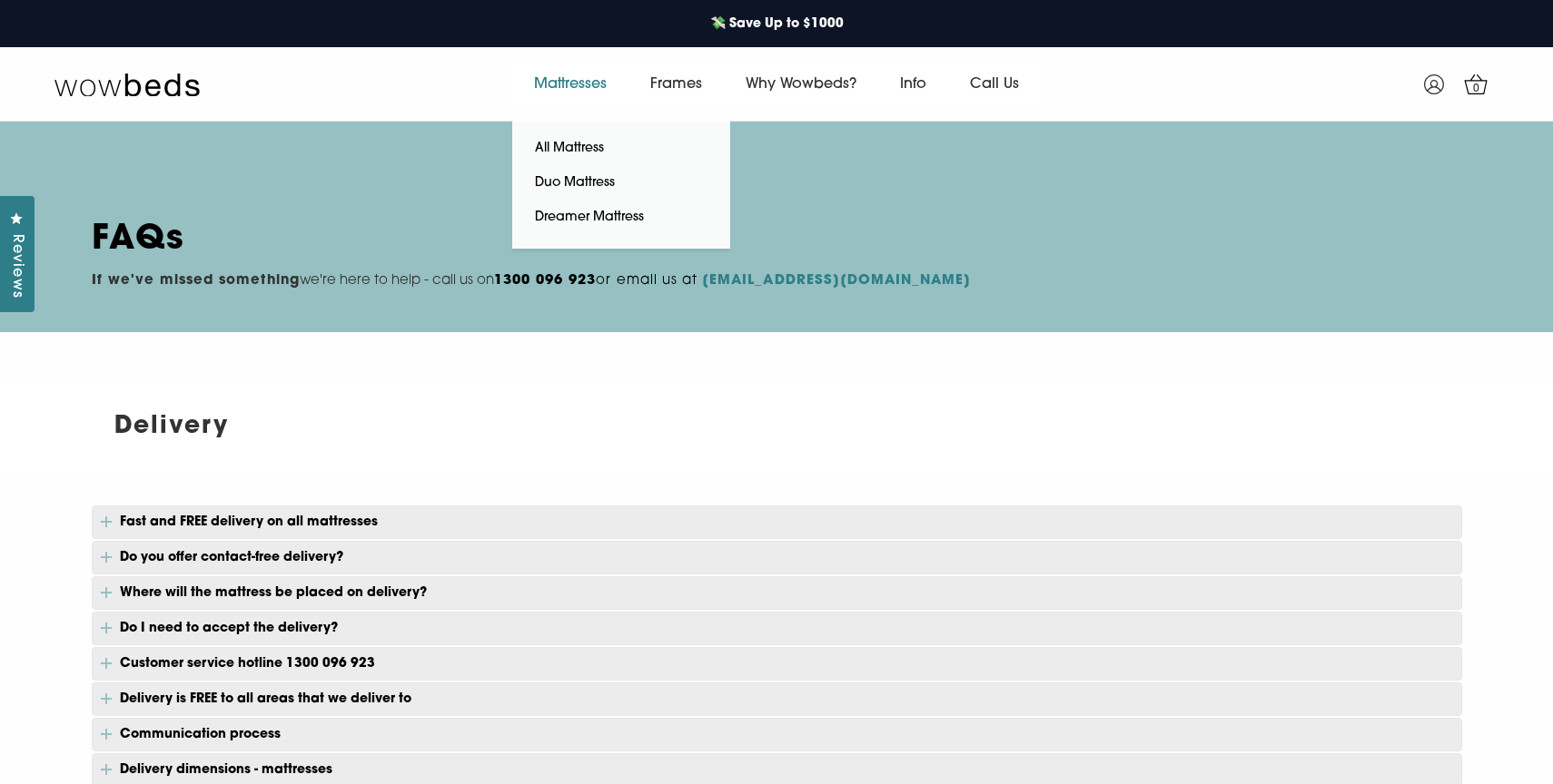
click at [539, 87] on link "Mattresses" at bounding box center [570, 84] width 116 height 51
click at [585, 182] on link "Duo Mattress" at bounding box center [575, 183] width 126 height 35
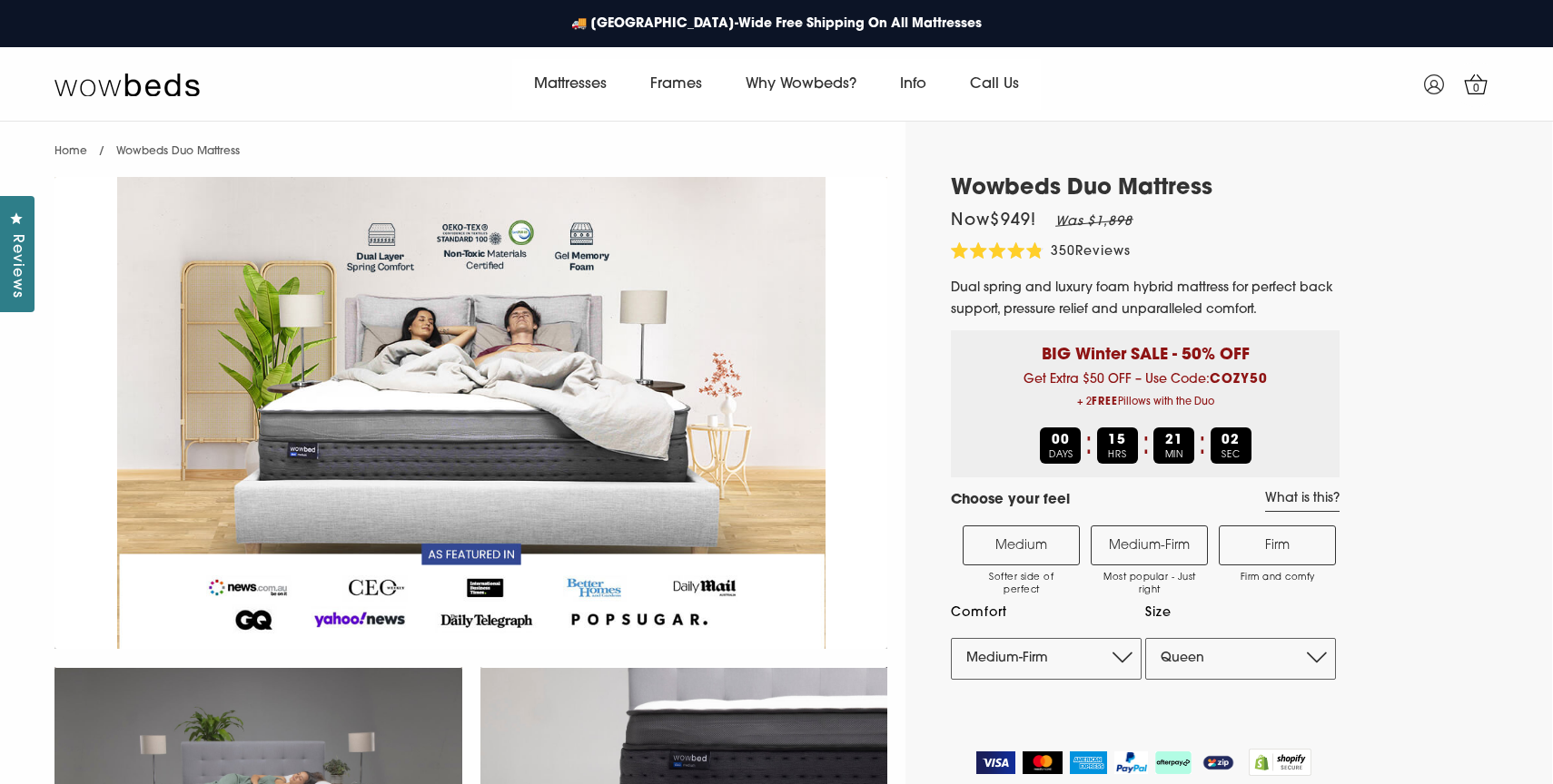
select select "Medium-Firm"
select select "Queen"
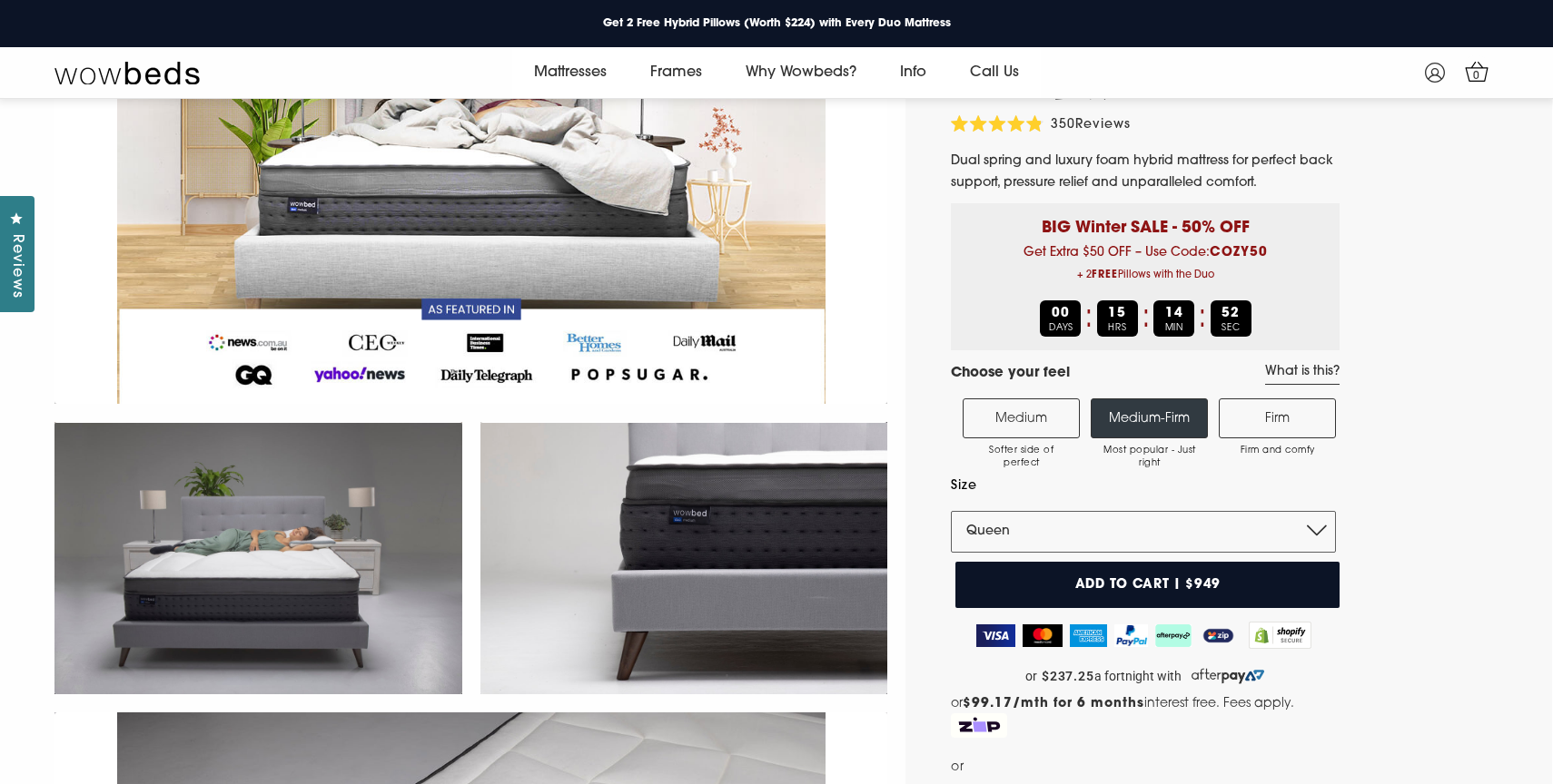
scroll to position [104, 0]
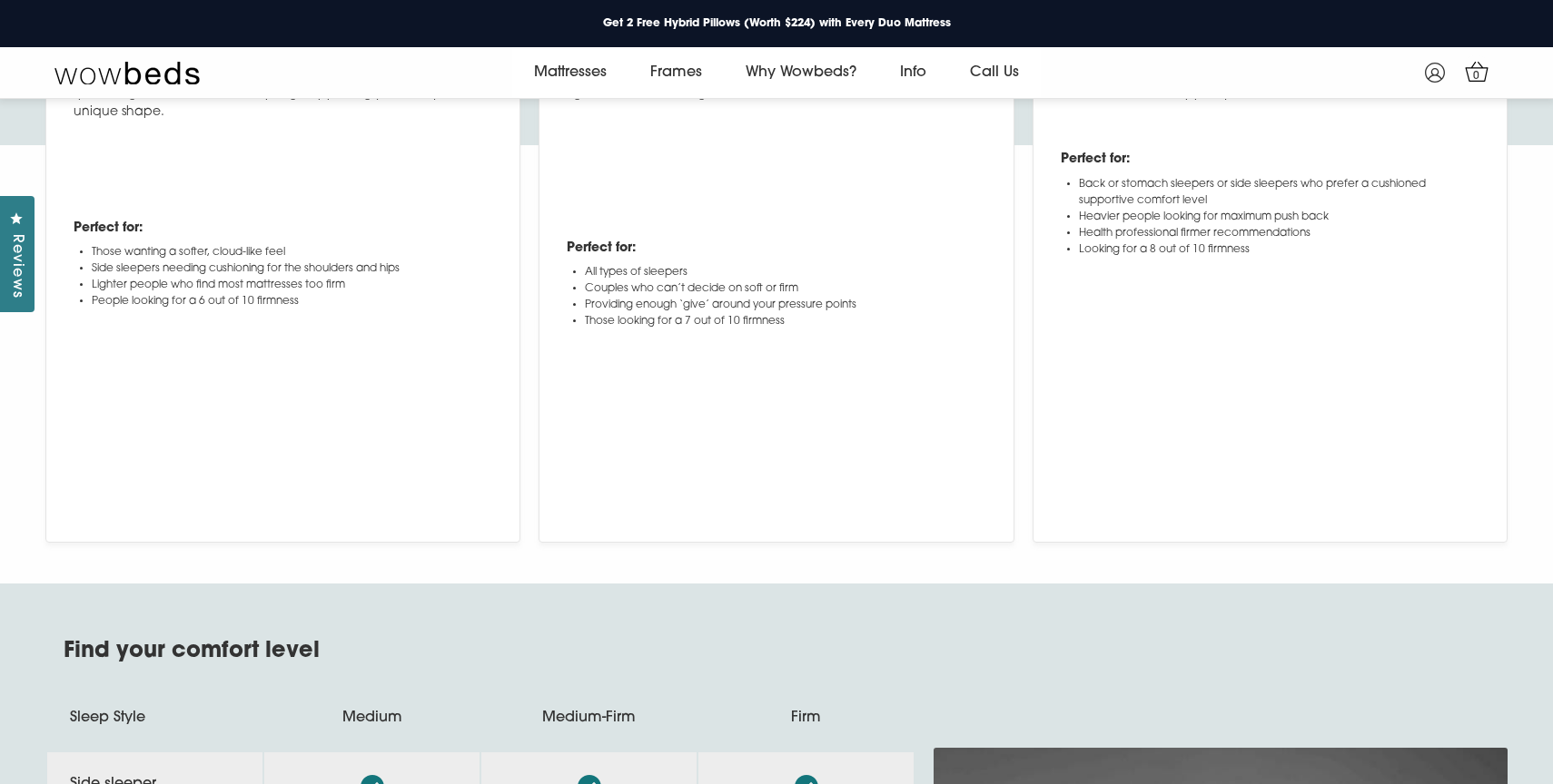
scroll to position [7625, 0]
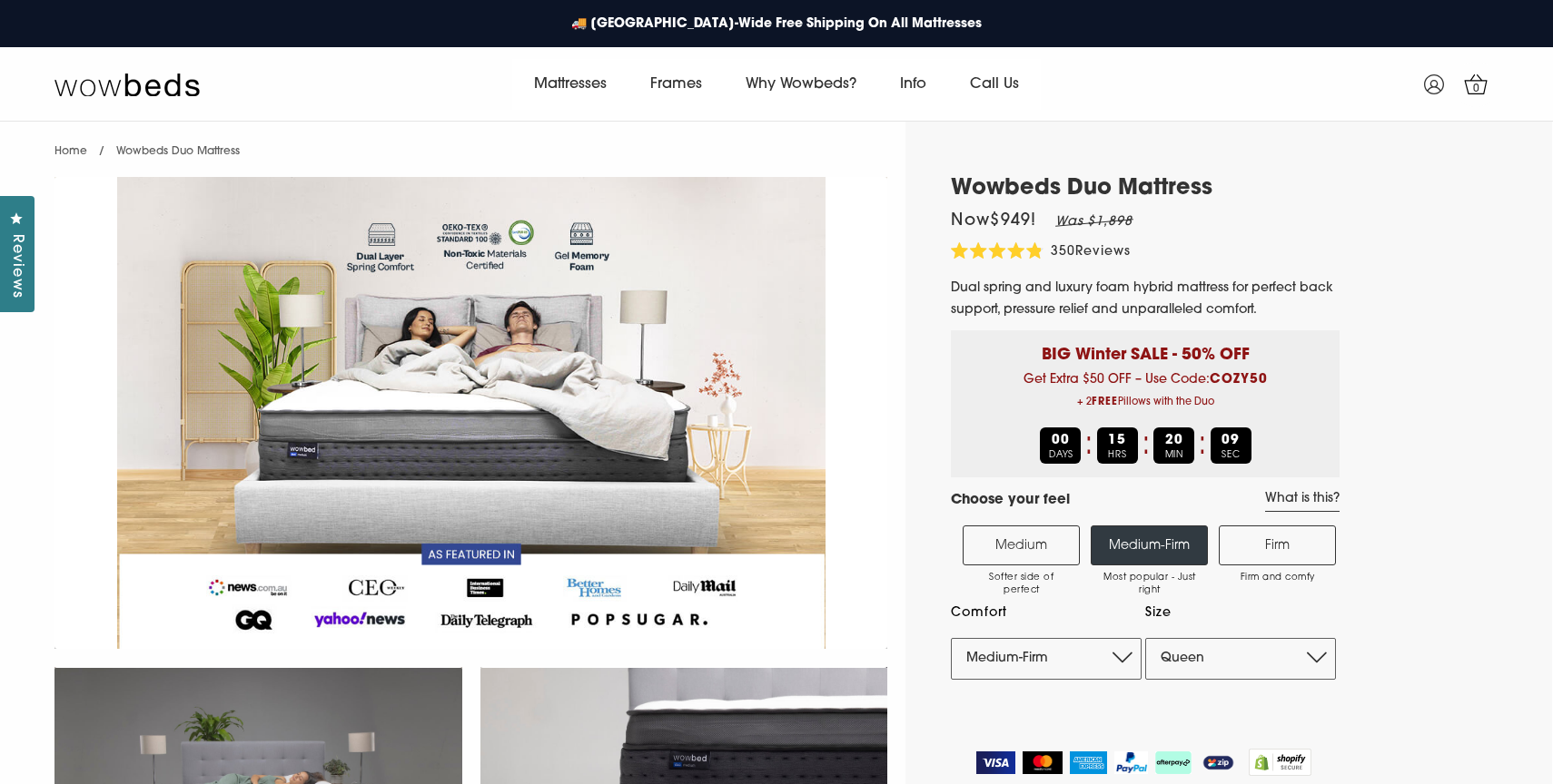
select select "Medium-Firm"
select select "Queen"
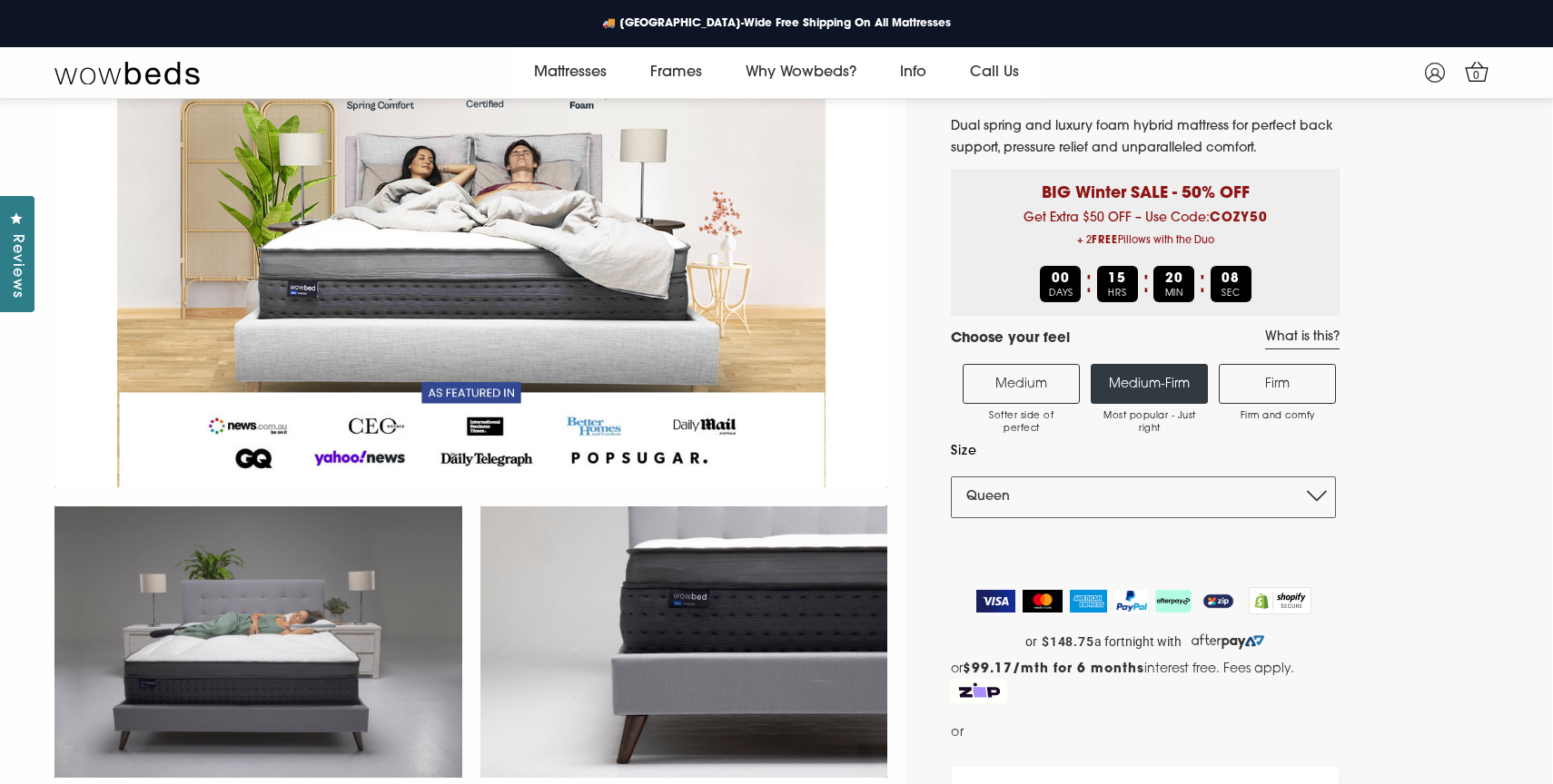
scroll to position [68, 0]
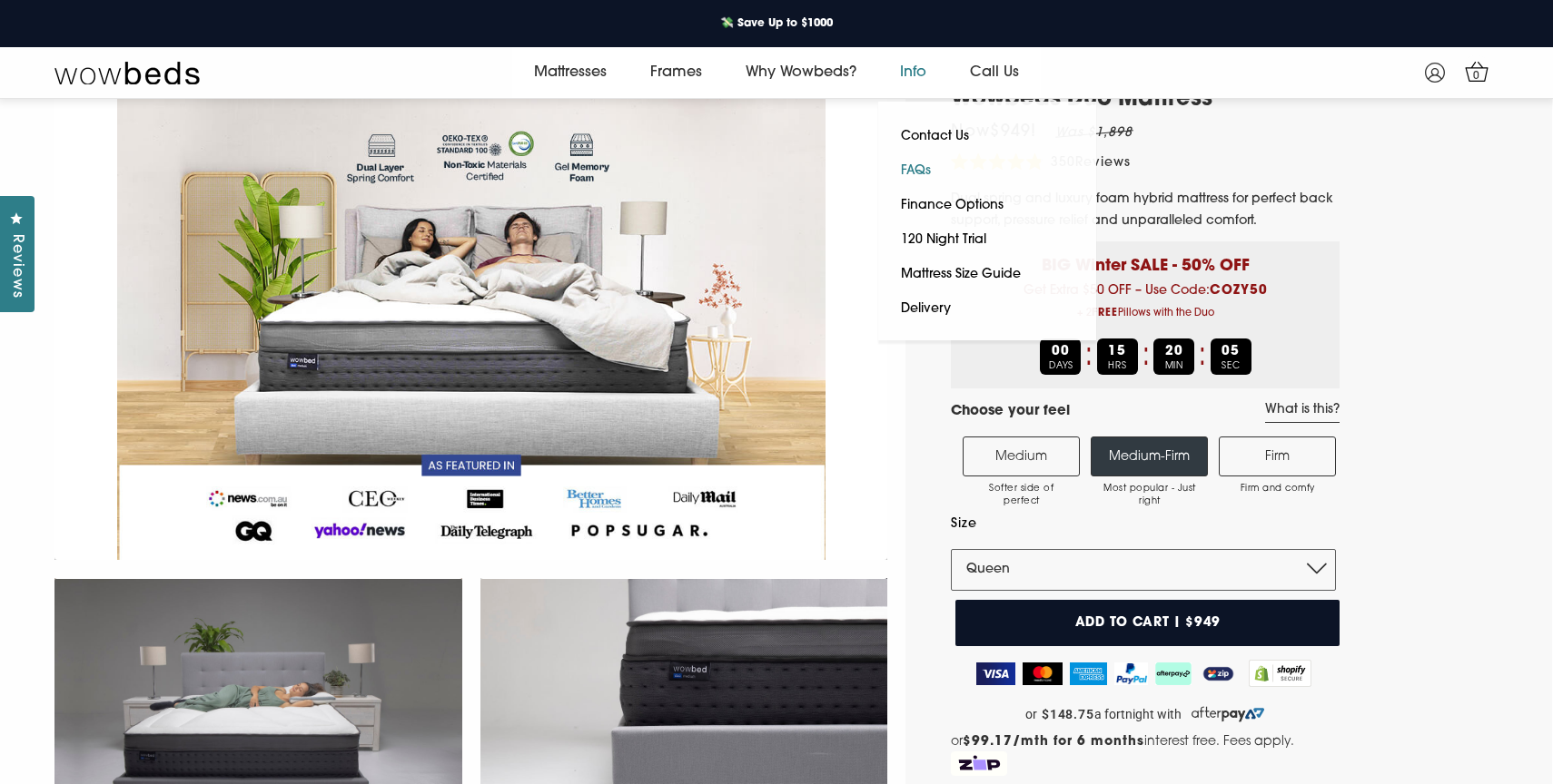
click at [930, 164] on link "FAQs" at bounding box center [916, 172] width 75 height 35
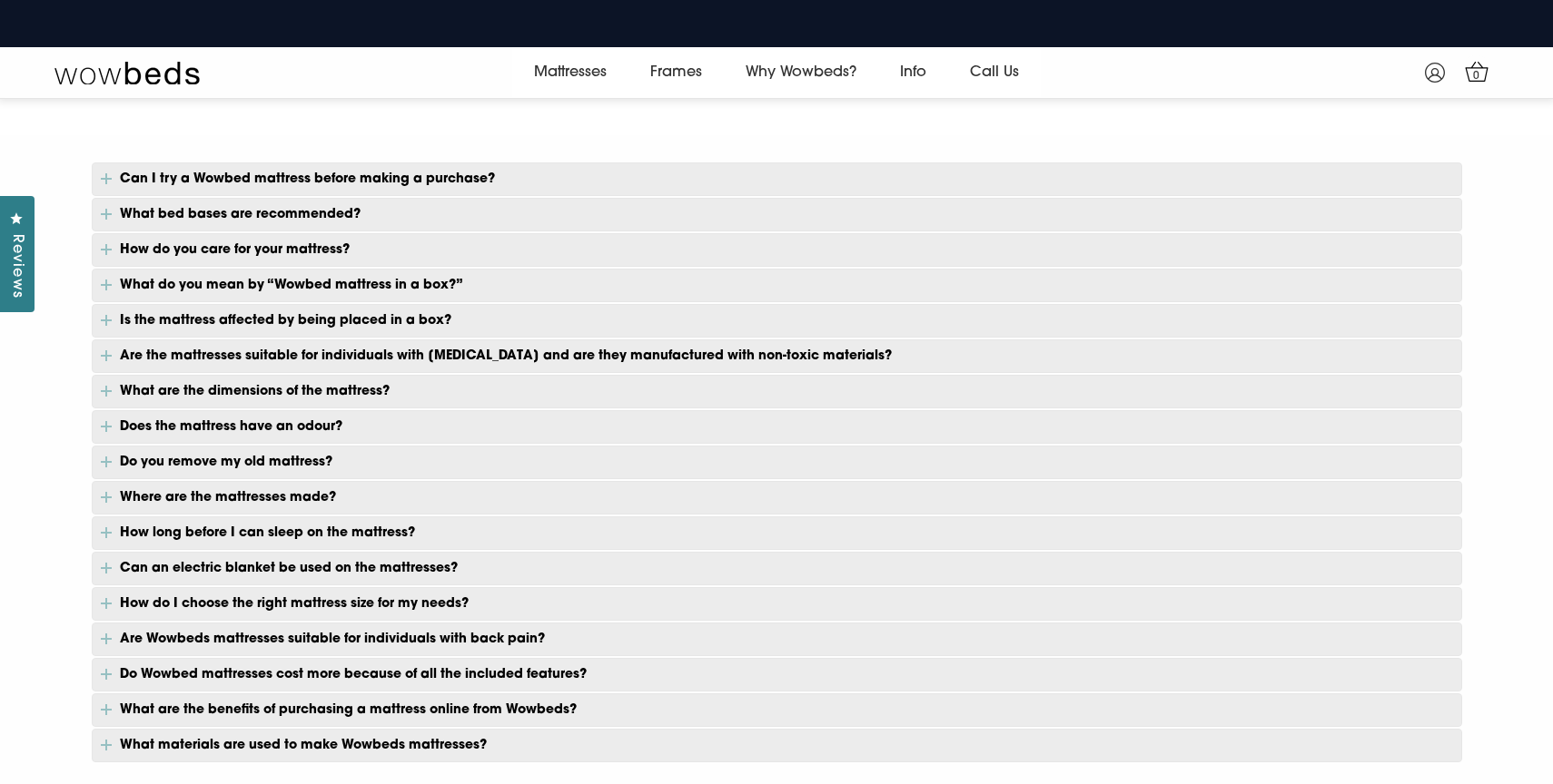
scroll to position [1221, 0]
click at [282, 565] on p "Can an electric blanket be used on the mattresses?" at bounding box center [776, 568] width 1370 height 34
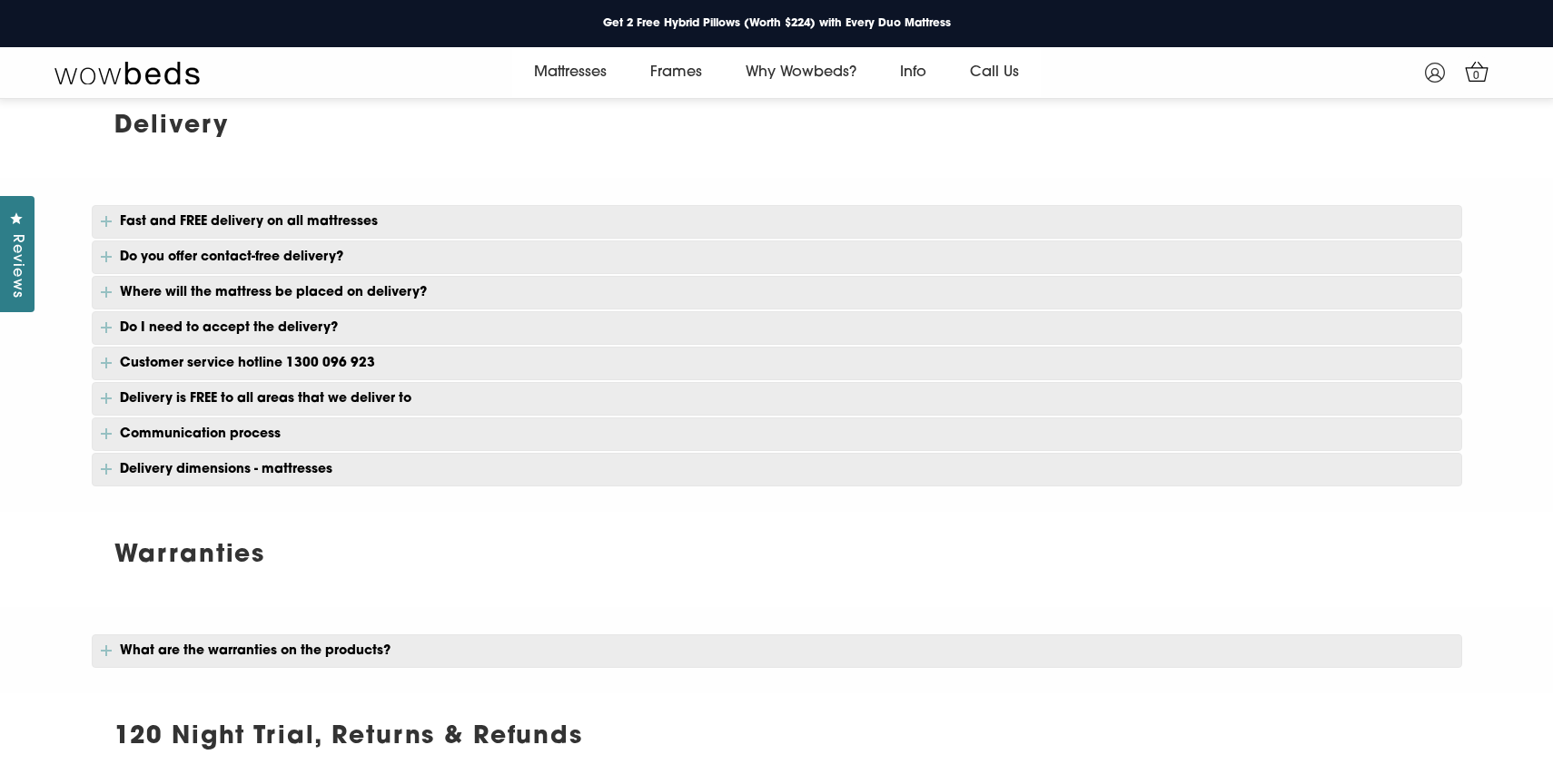
scroll to position [279, 0]
click at [250, 222] on p "Fast and FREE delivery on all mattresses" at bounding box center [776, 221] width 1370 height 34
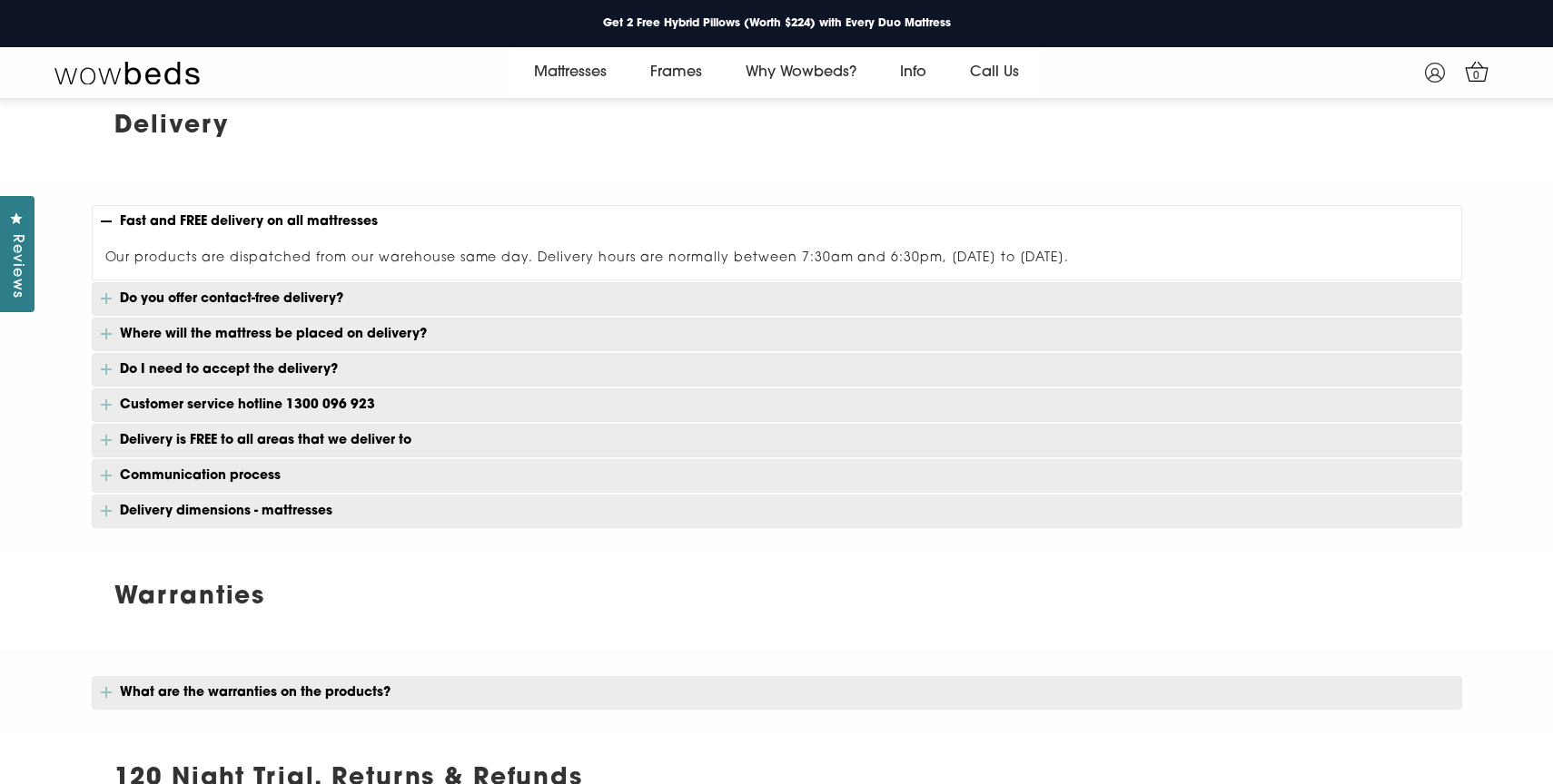
click at [255, 291] on p "Do you offer contact-free delivery?" at bounding box center [776, 298] width 1370 height 34
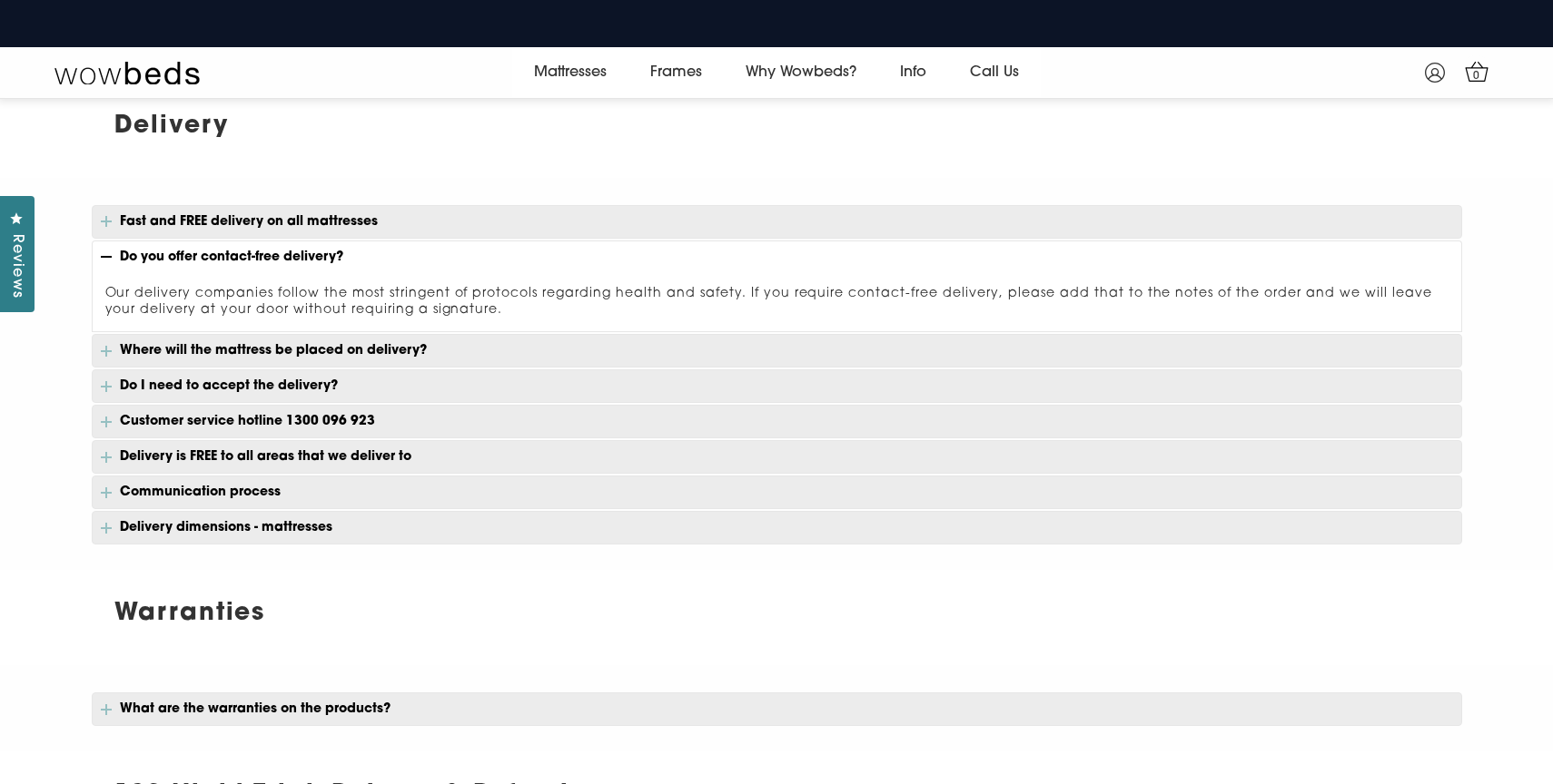
click at [186, 390] on p "Do I need to accept the delivery?" at bounding box center [776, 386] width 1370 height 34
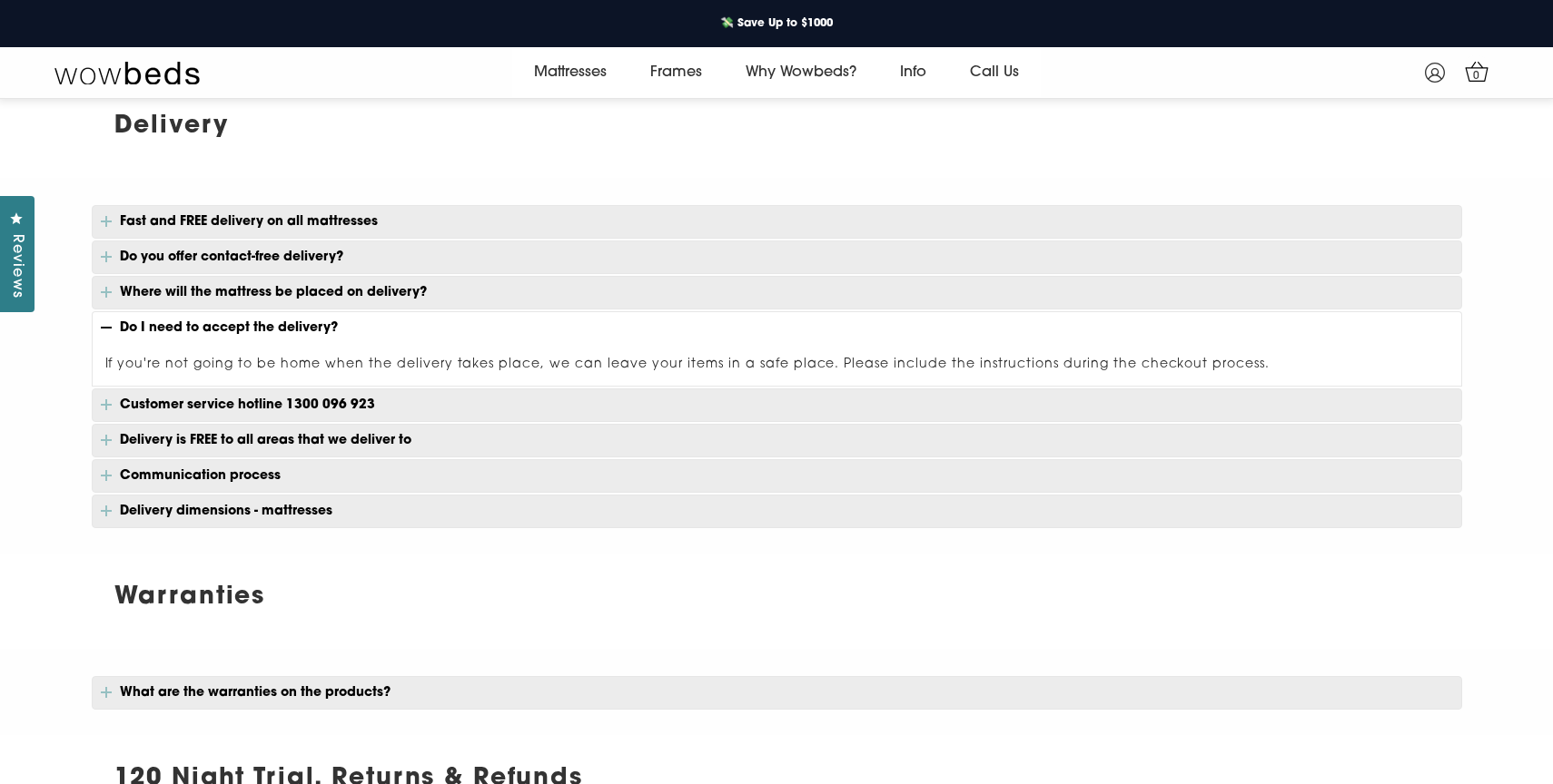
click at [262, 471] on p "Communication process" at bounding box center [776, 476] width 1370 height 34
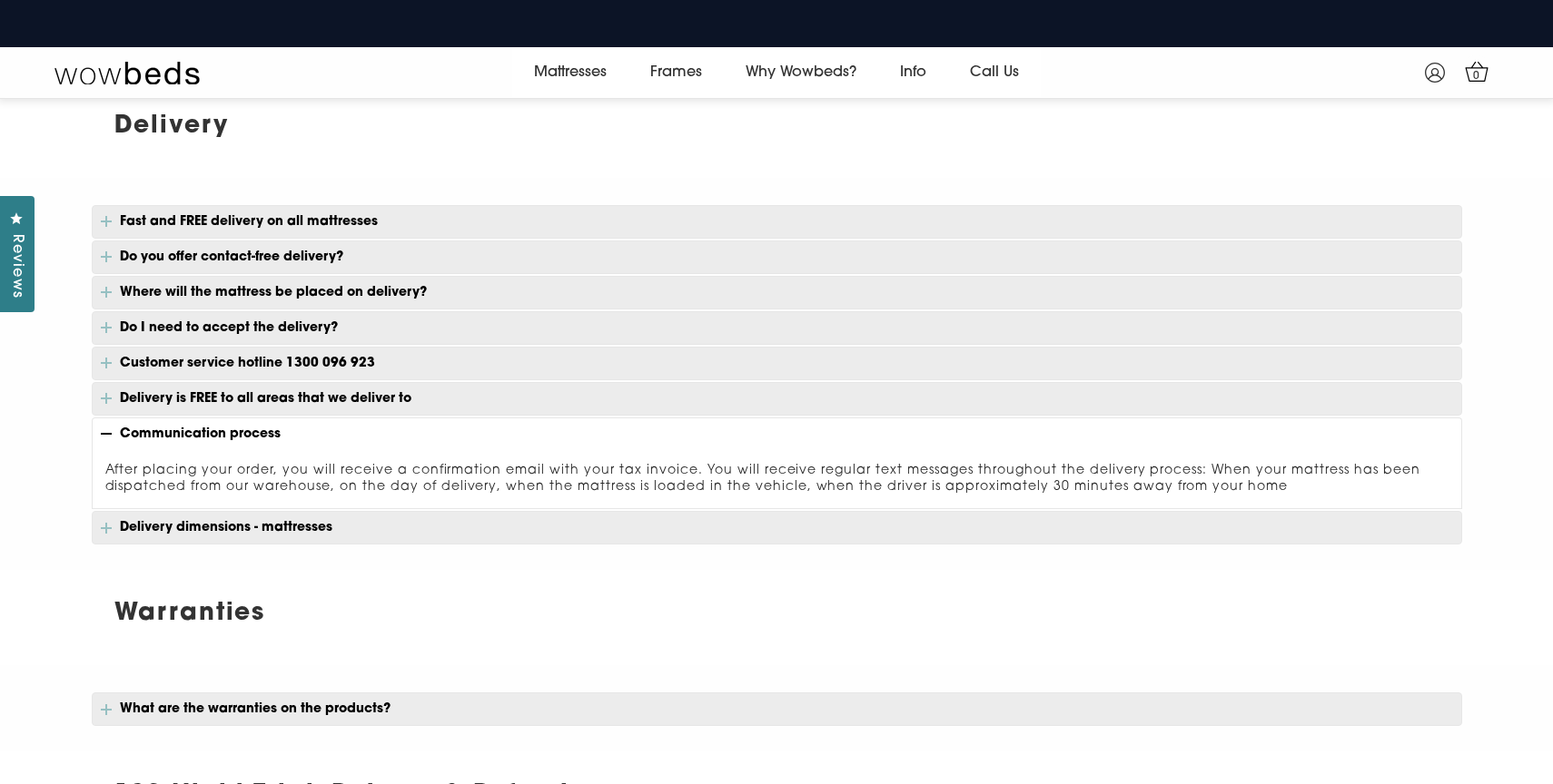
click at [253, 428] on p "Communication process" at bounding box center [776, 434] width 1370 height 33
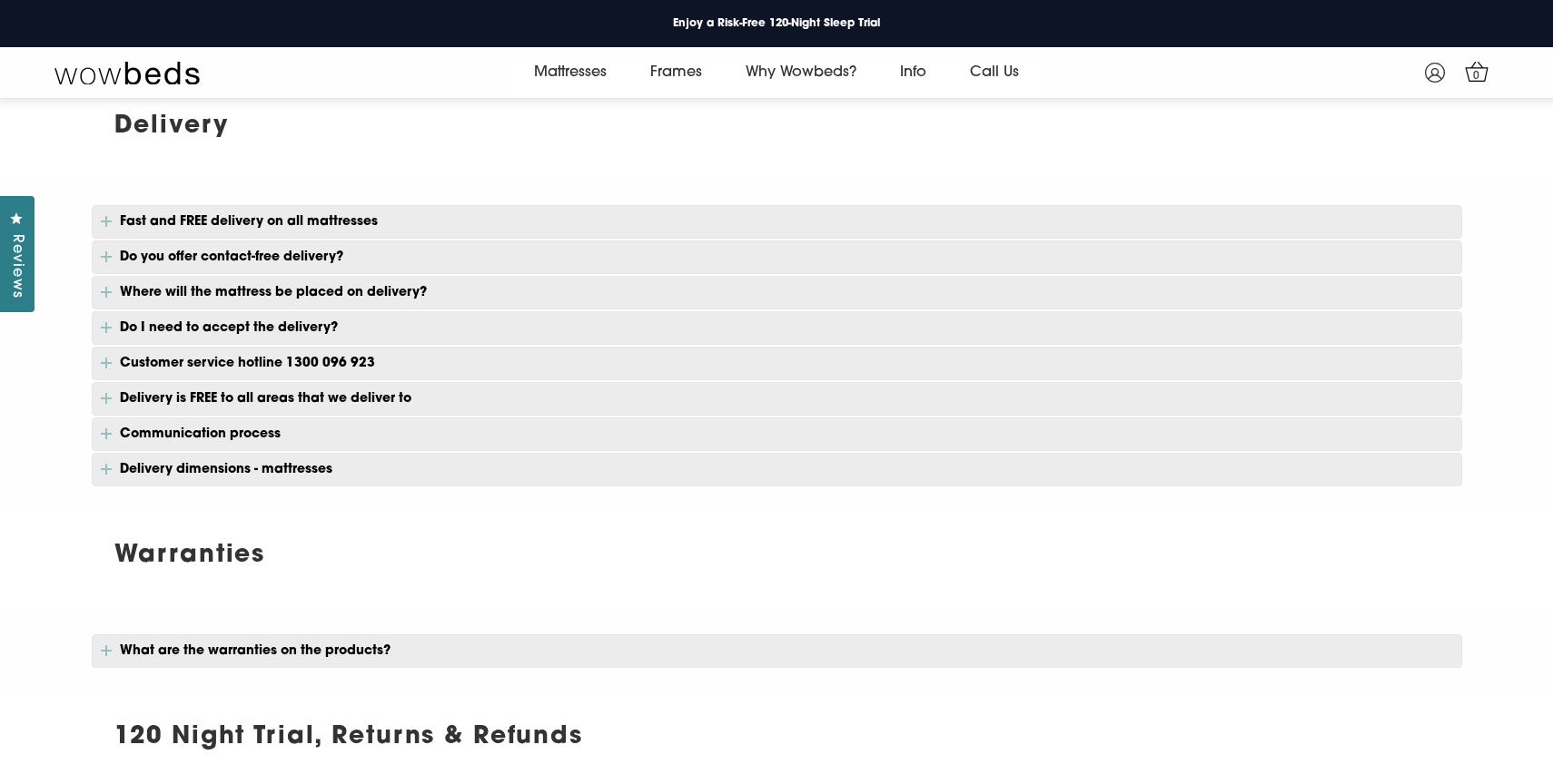
click at [240, 317] on p "Do I need to accept the delivery?" at bounding box center [776, 327] width 1370 height 34
